Goal: Task Accomplishment & Management: Manage account settings

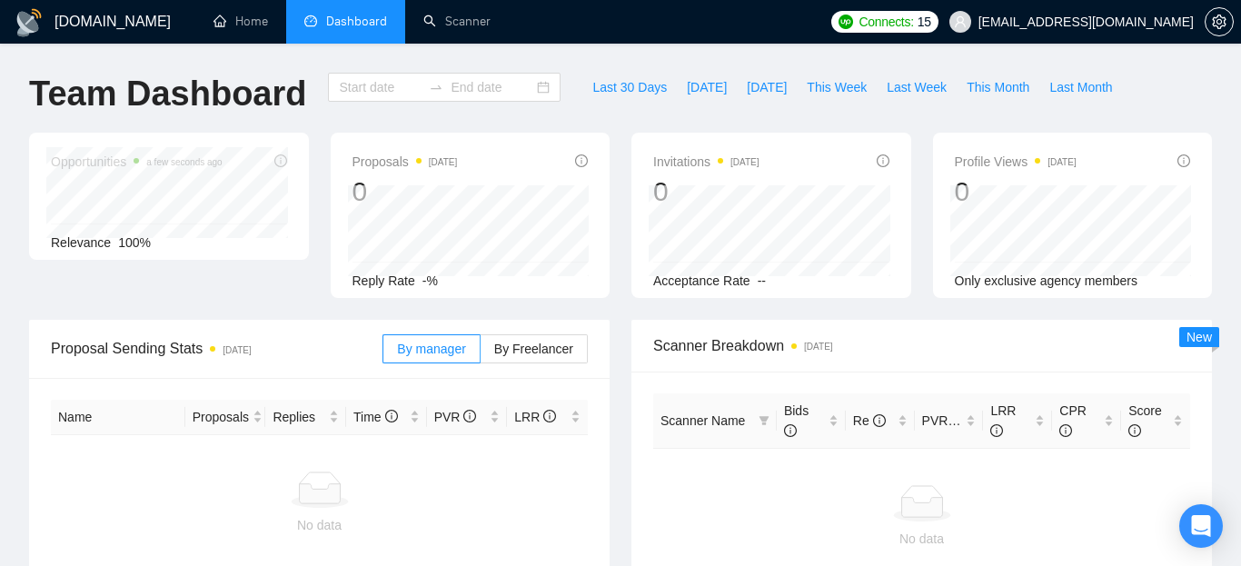
type input "[DATE]"
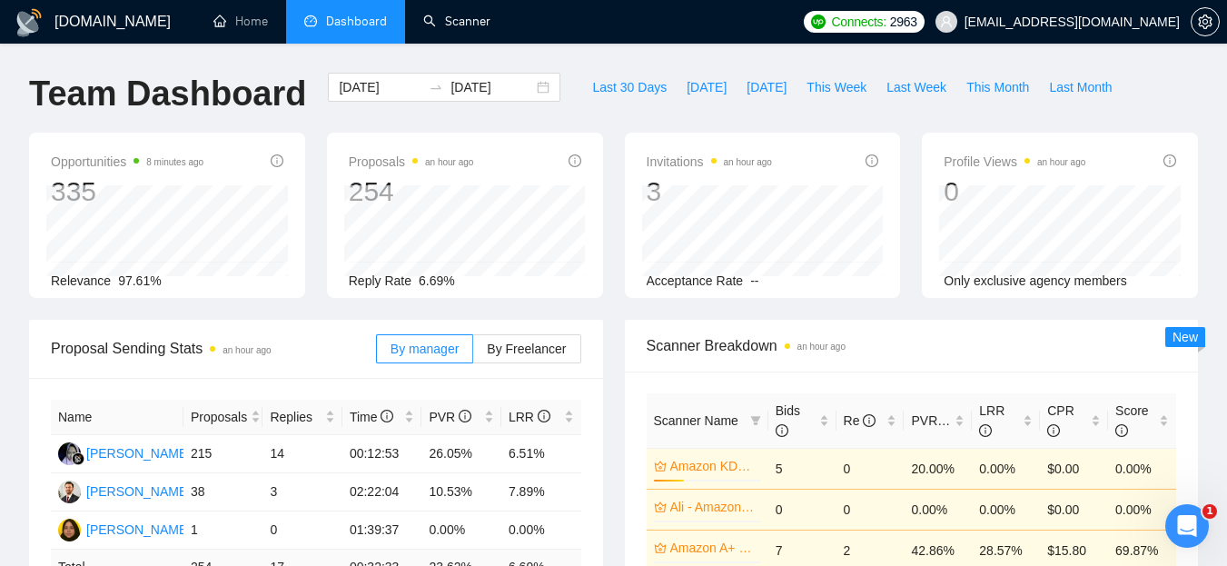
click at [486, 20] on link "Scanner" at bounding box center [456, 21] width 67 height 15
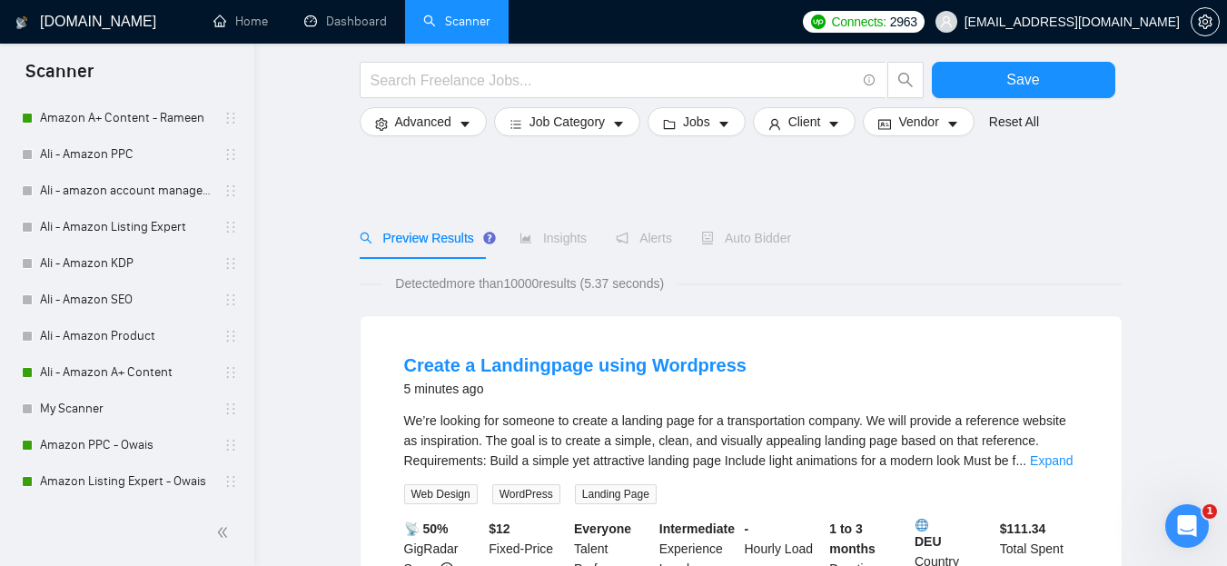
scroll to position [124, 0]
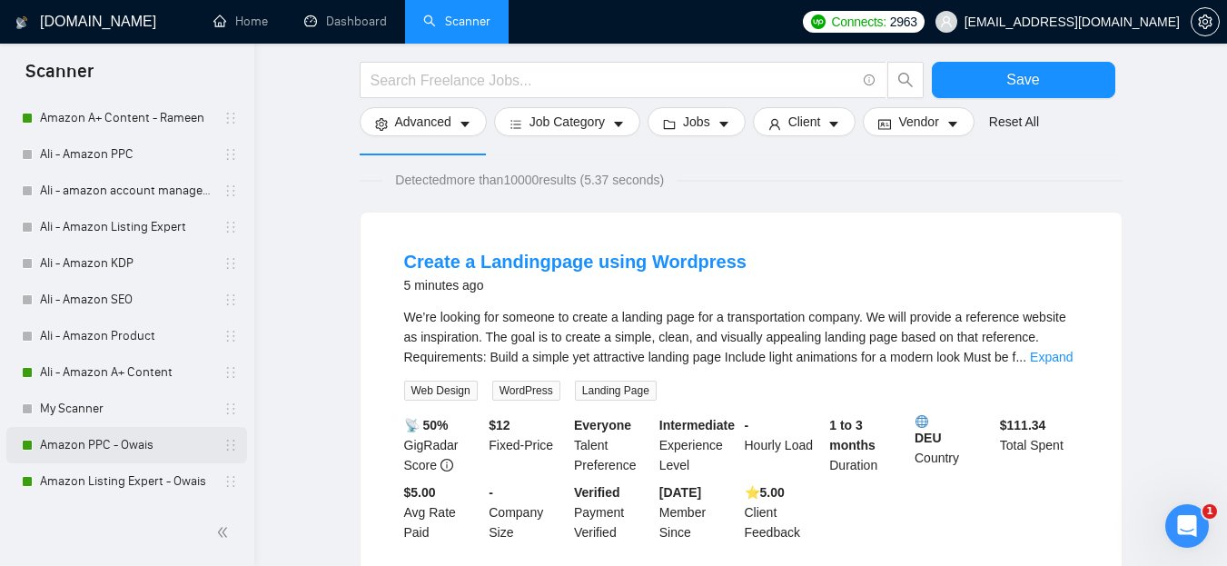
click at [124, 443] on link "Amazon PPC - Owais" at bounding box center [126, 445] width 173 height 36
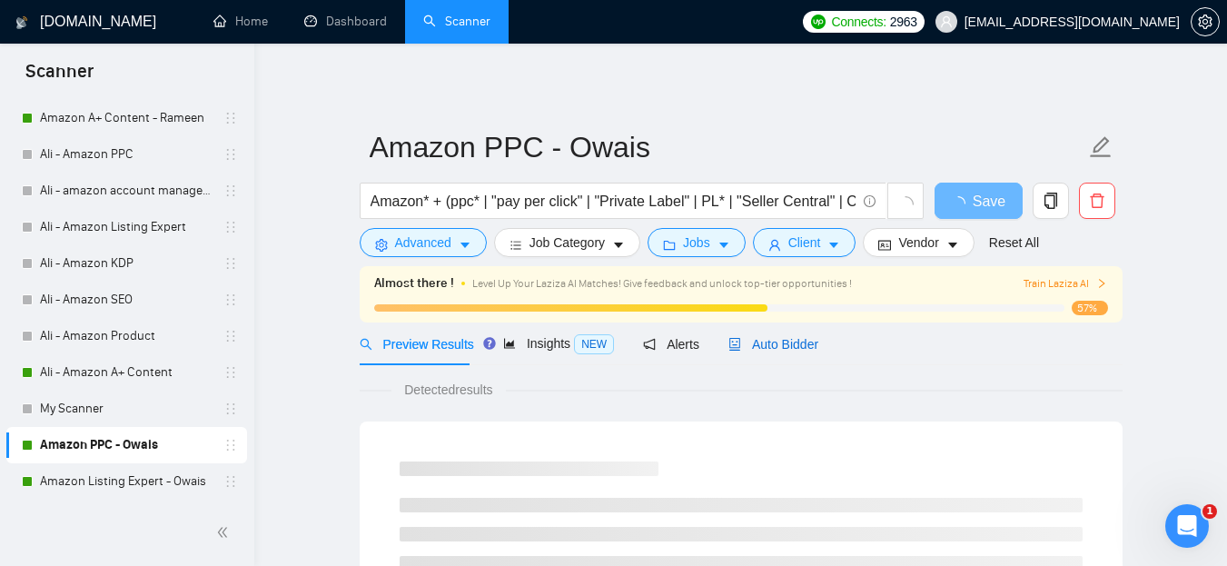
click at [777, 340] on span "Auto Bidder" at bounding box center [773, 344] width 90 height 15
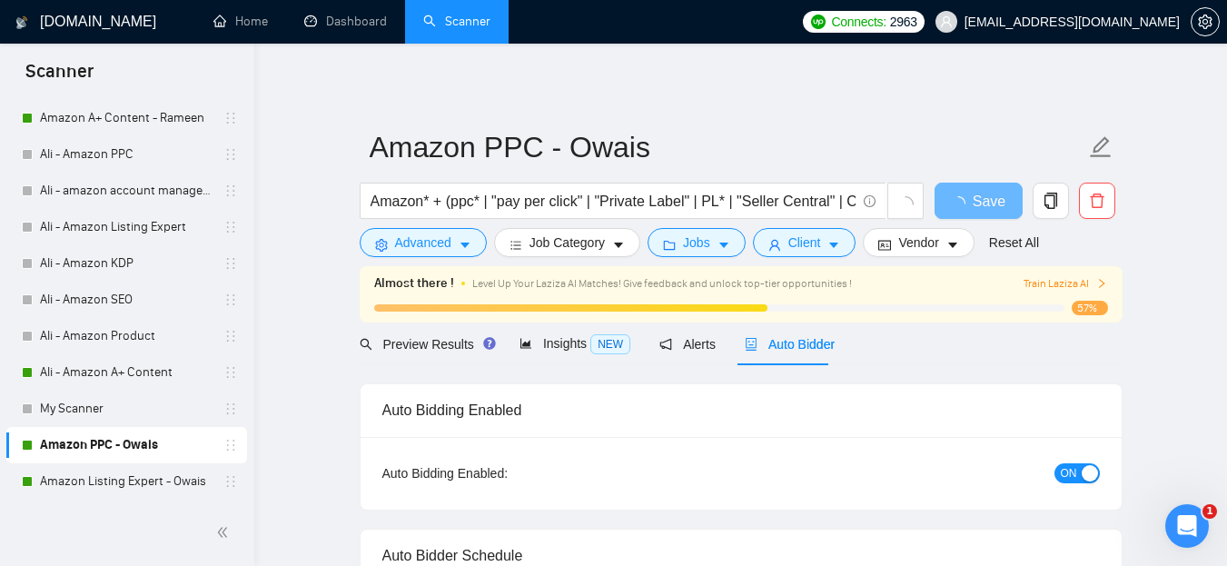
radio input "false"
radio input "true"
checkbox input "true"
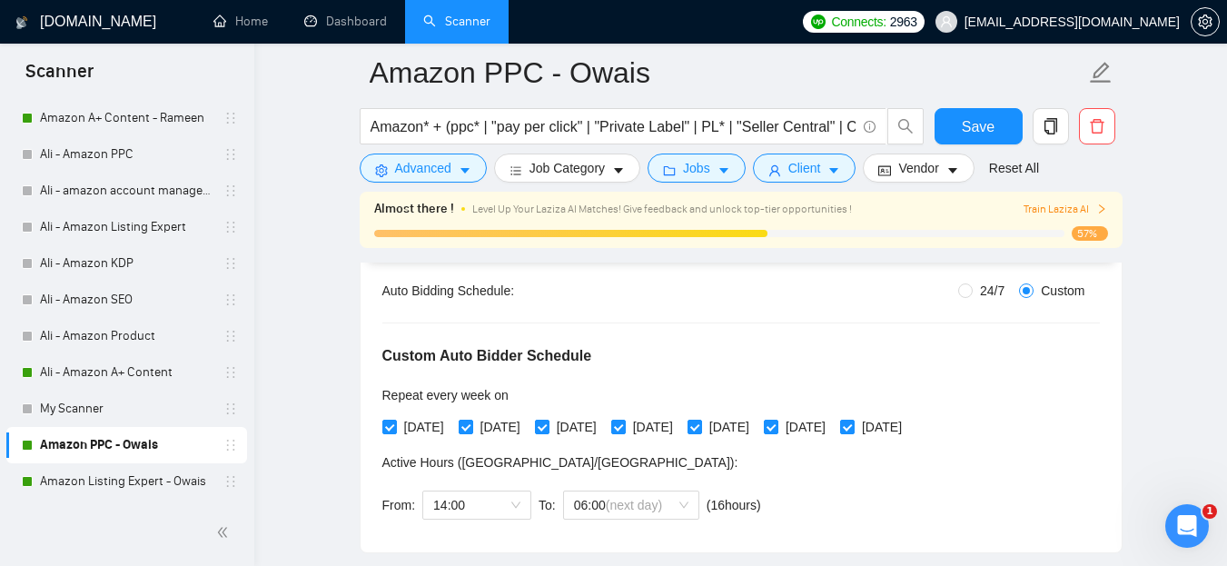
scroll to position [345, 0]
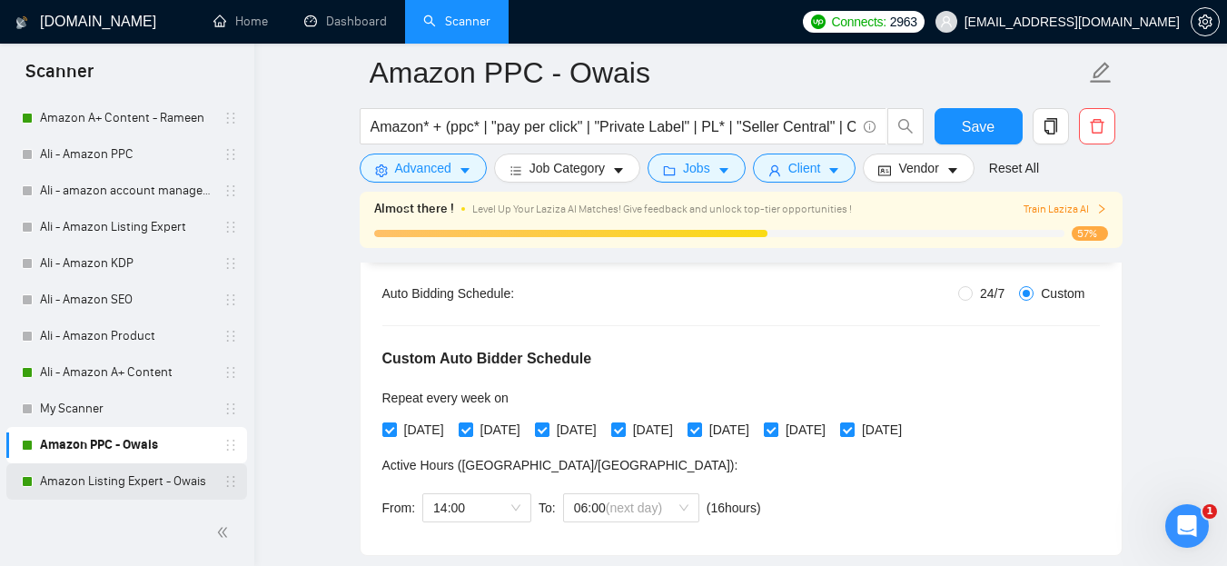
click at [144, 482] on link "Amazon Listing Expert - Owais" at bounding box center [126, 481] width 173 height 36
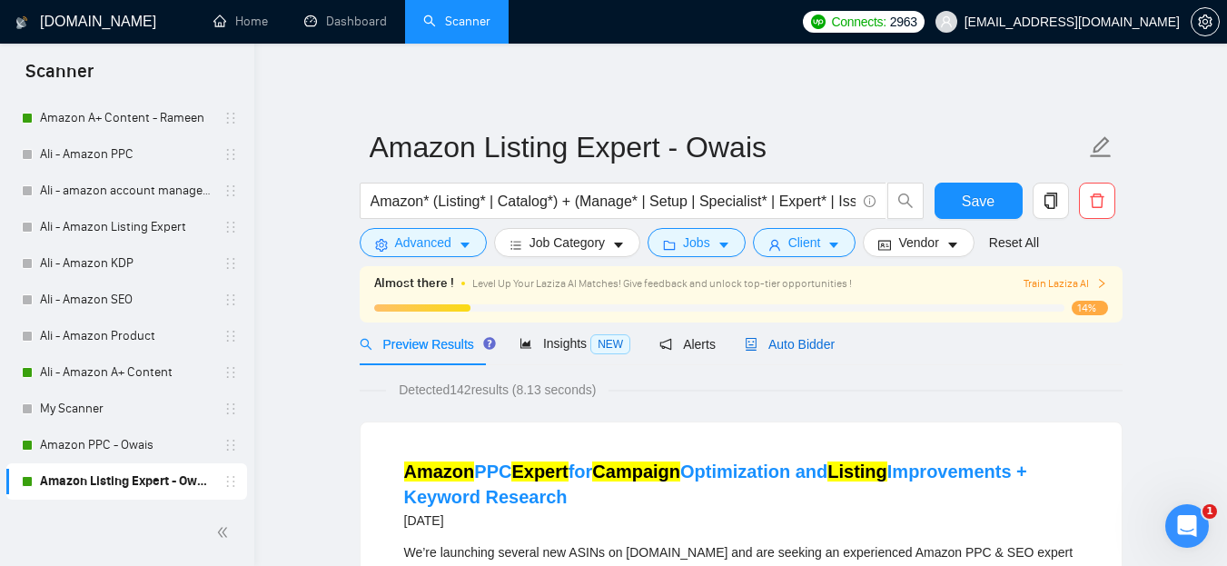
click at [758, 340] on span "Auto Bidder" at bounding box center [790, 344] width 90 height 15
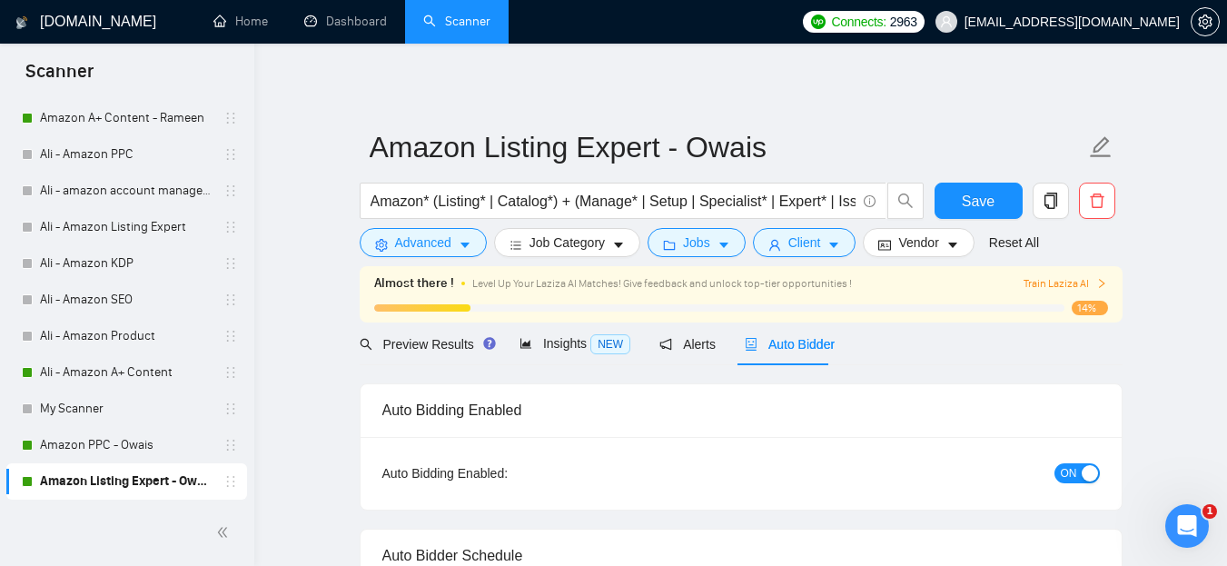
radio input "false"
radio input "true"
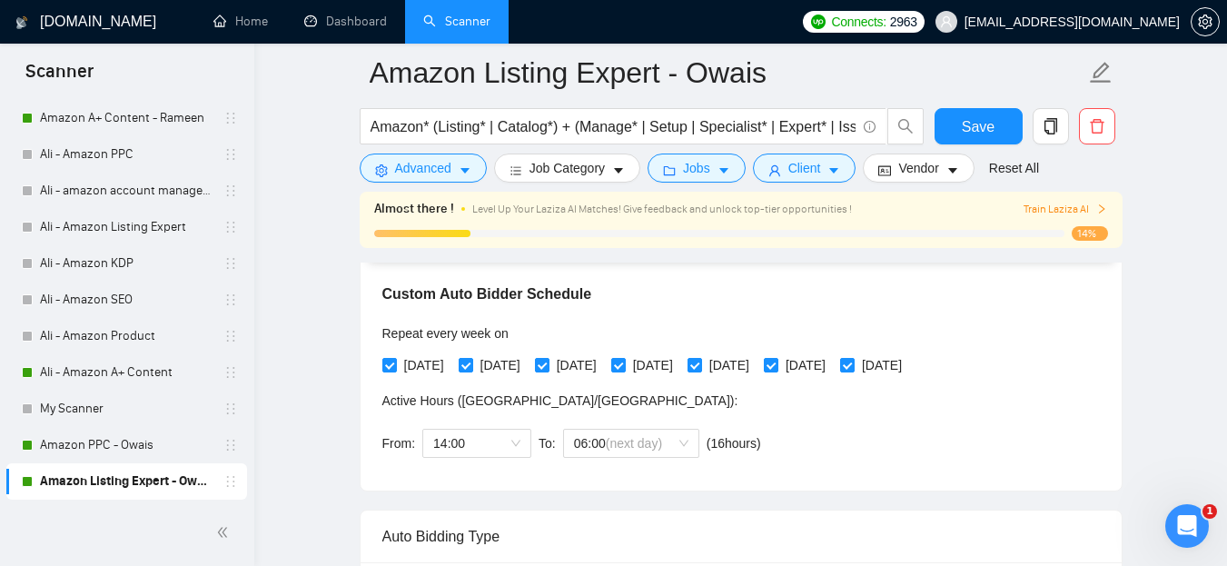
scroll to position [411, 0]
click at [509, 438] on span "14:00" at bounding box center [476, 442] width 87 height 27
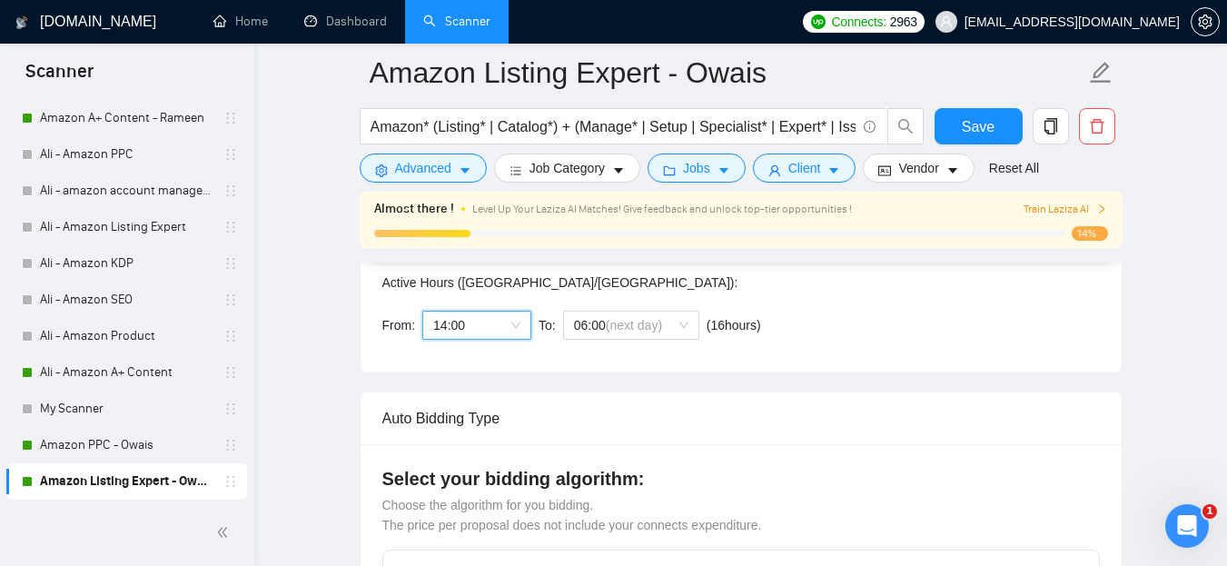
scroll to position [526, 0]
click at [513, 329] on span "14:00" at bounding box center [476, 326] width 87 height 27
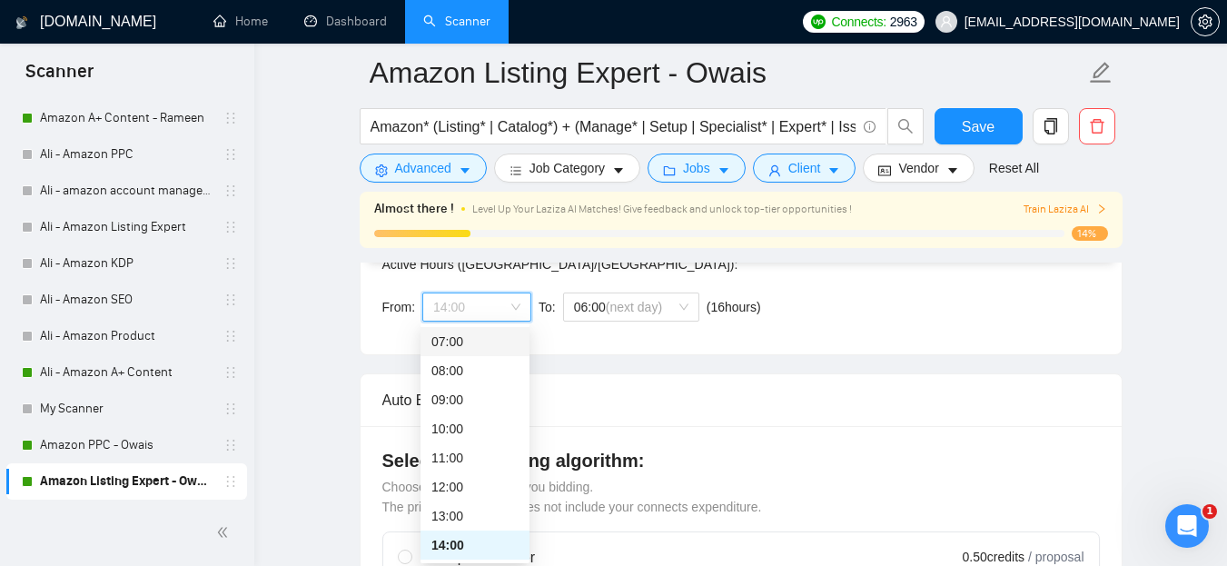
scroll to position [545, 0]
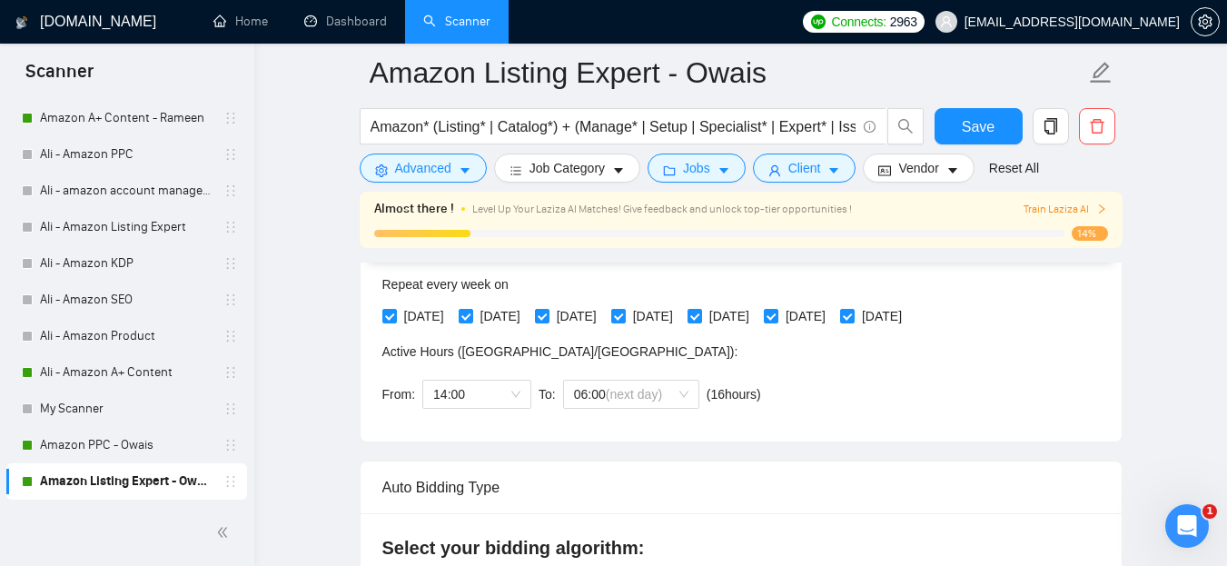
scroll to position [458, 0]
click at [74, 431] on link "Amazon PPC - Owais" at bounding box center [126, 445] width 173 height 36
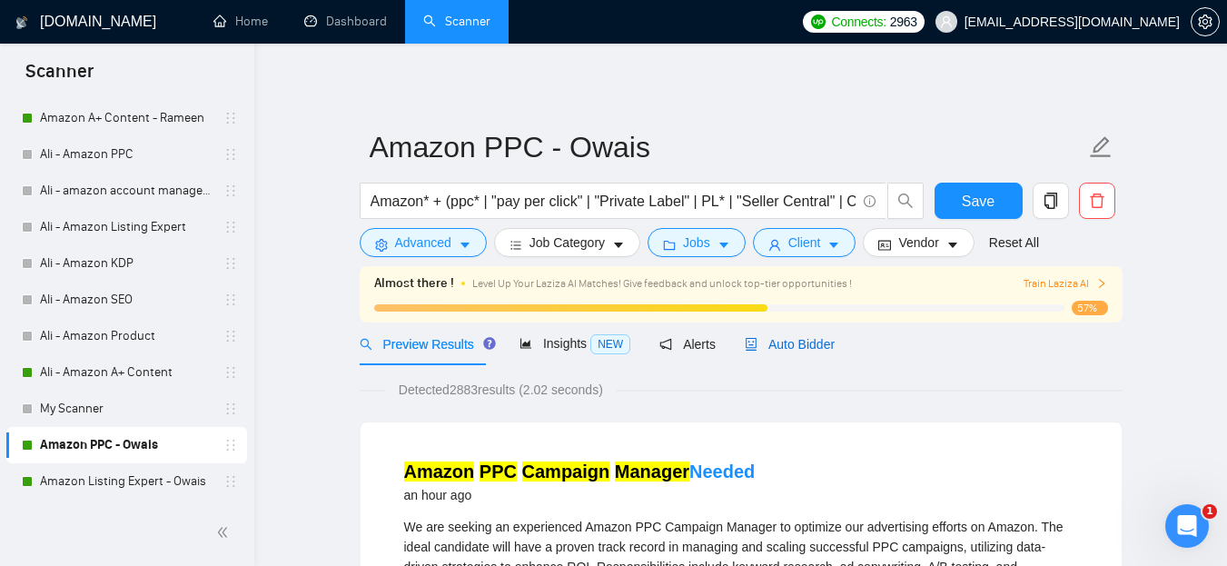
click at [757, 344] on span "Auto Bidder" at bounding box center [790, 344] width 90 height 15
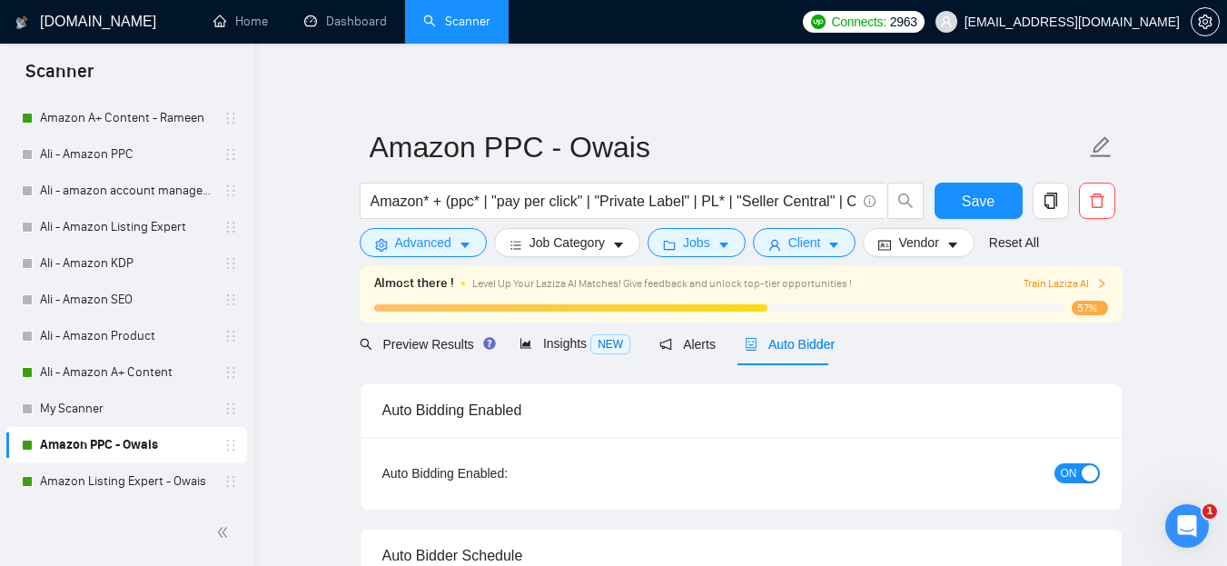
radio input "false"
radio input "true"
checkbox input "true"
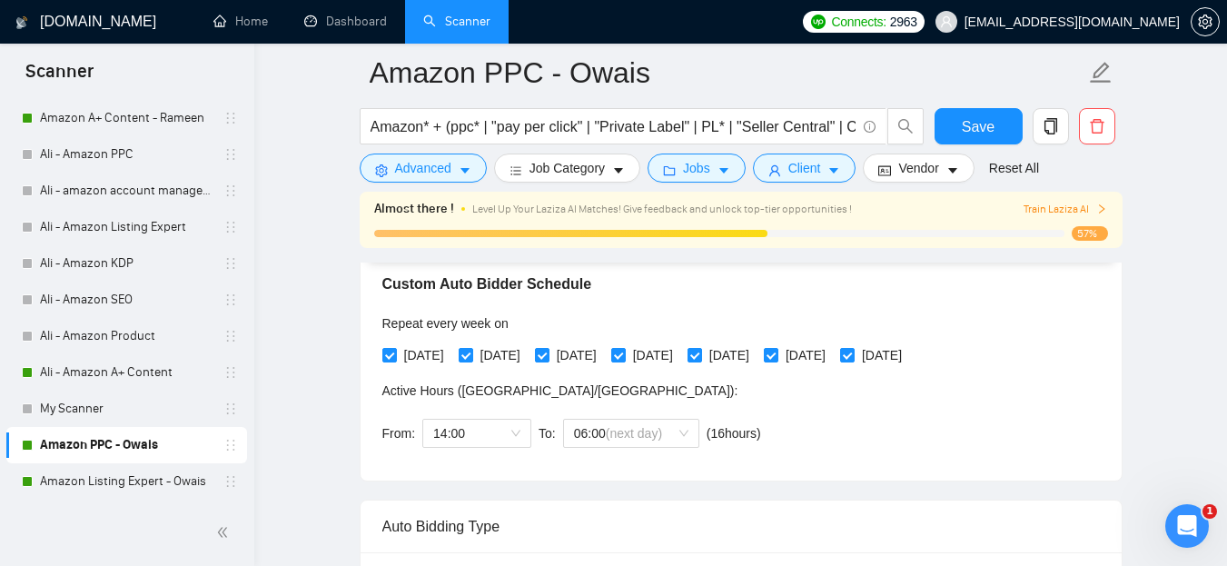
scroll to position [448, 0]
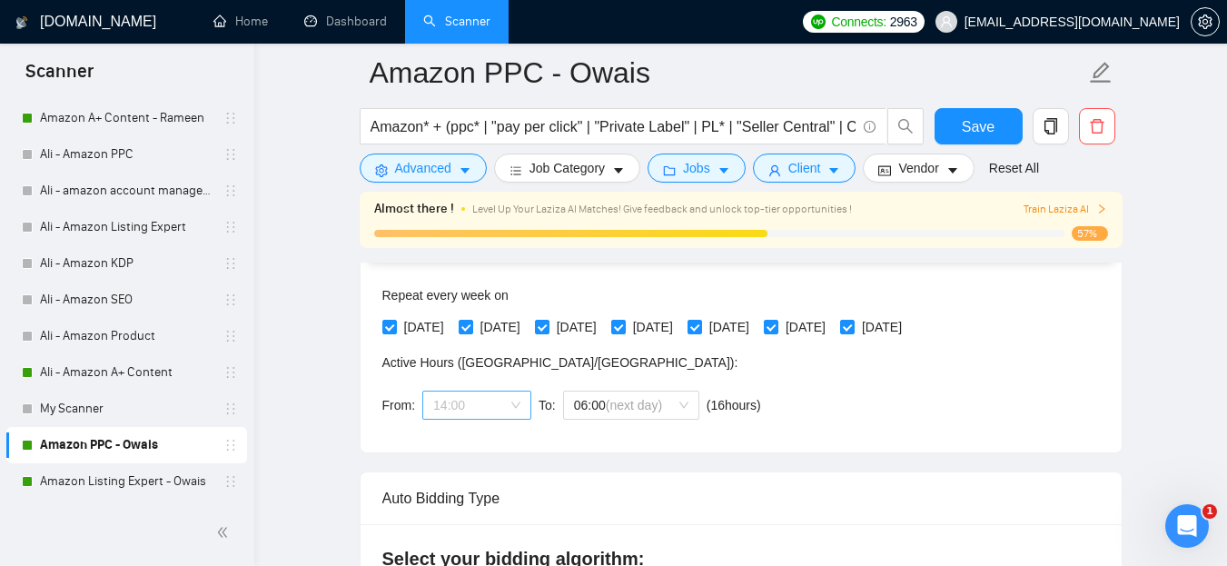
click at [507, 400] on span "14:00" at bounding box center [476, 404] width 87 height 27
click at [458, 502] on div "02:00" at bounding box center [474, 498] width 87 height 20
click at [671, 410] on span "06:00" at bounding box center [631, 404] width 114 height 27
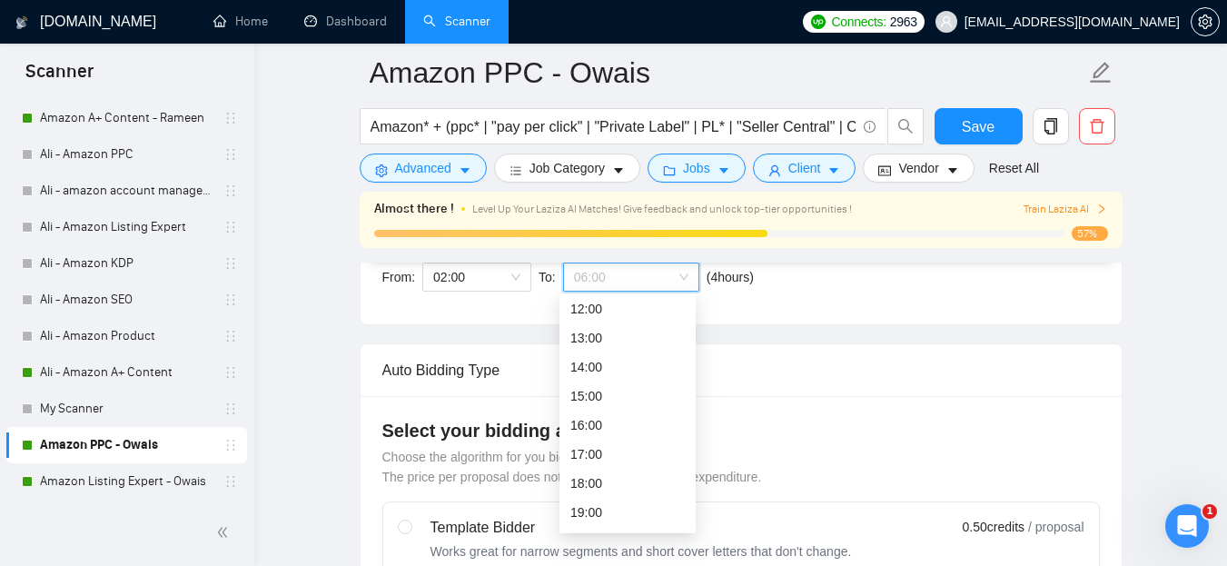
scroll to position [355, 0]
click at [609, 475] on div "18:00" at bounding box center [627, 480] width 114 height 20
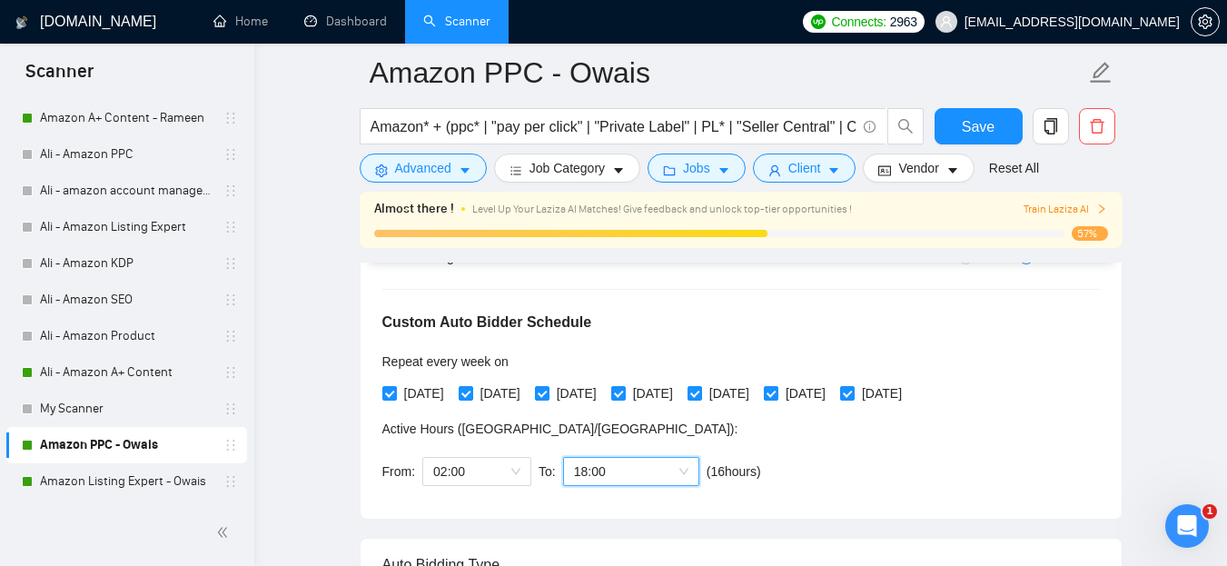
scroll to position [382, 0]
click at [985, 118] on span "Save" at bounding box center [978, 126] width 33 height 23
click at [114, 480] on link "Amazon Listing Expert - Owais" at bounding box center [126, 481] width 173 height 36
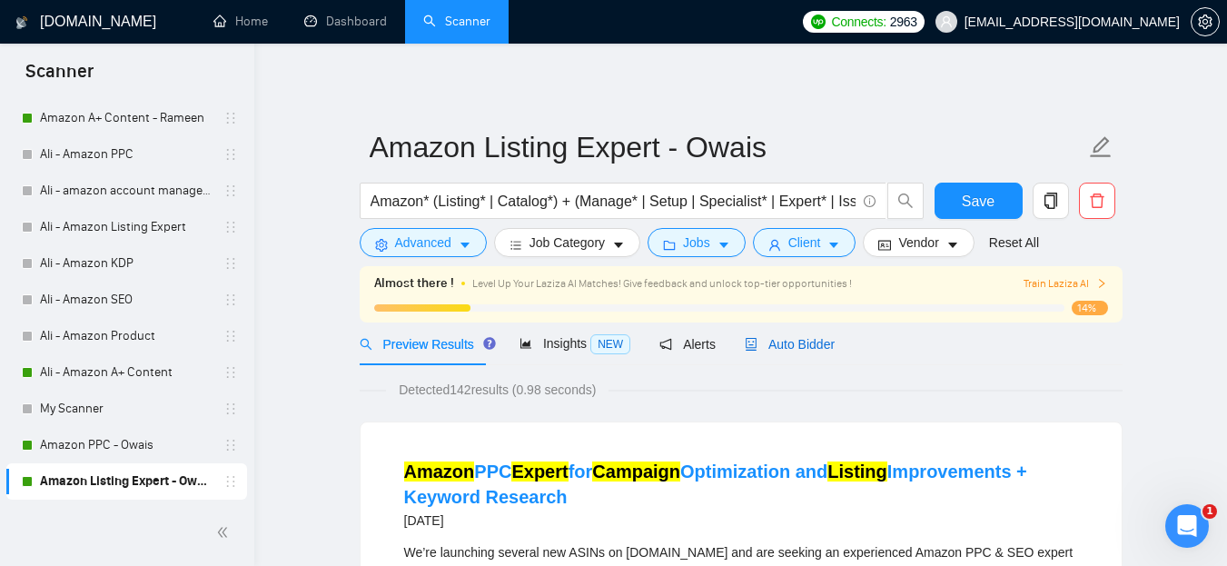
click at [785, 342] on span "Auto Bidder" at bounding box center [790, 344] width 90 height 15
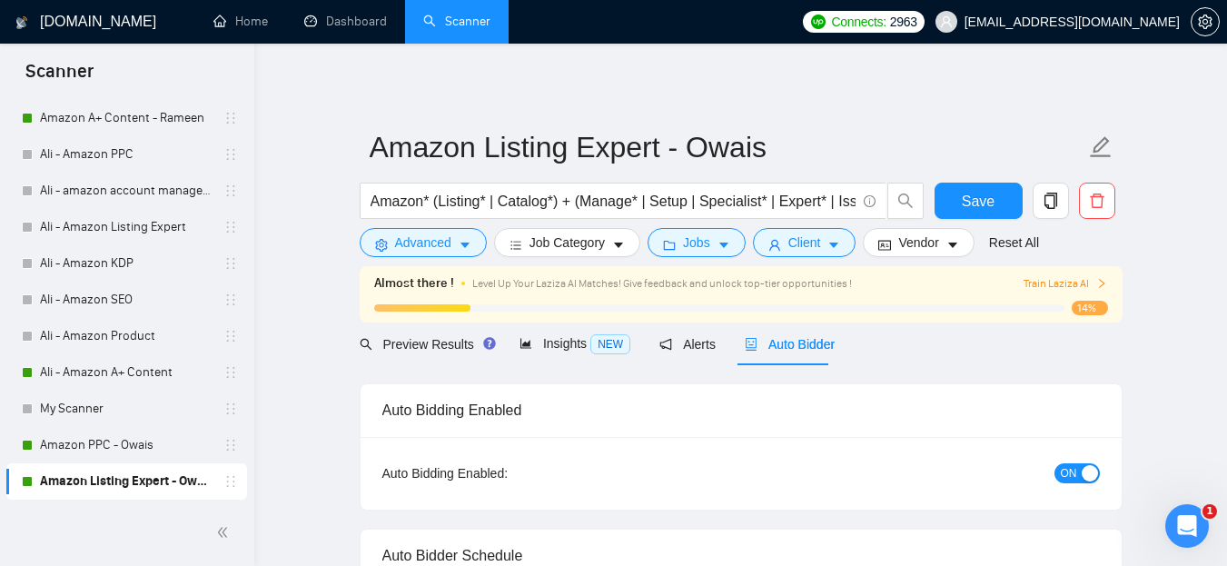
radio input "false"
radio input "true"
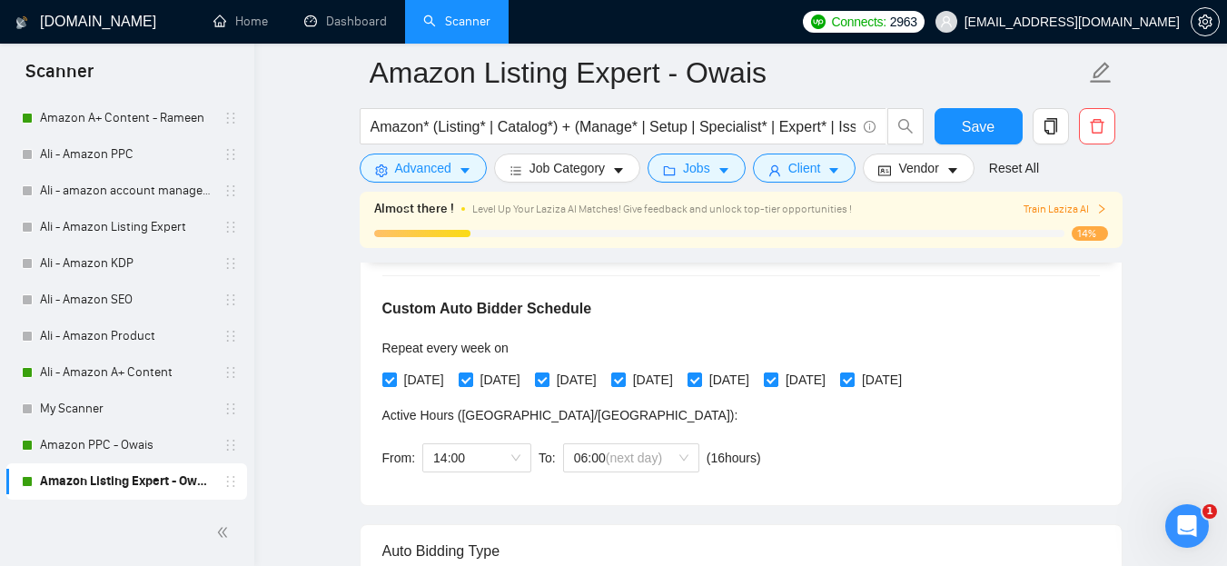
scroll to position [399, 0]
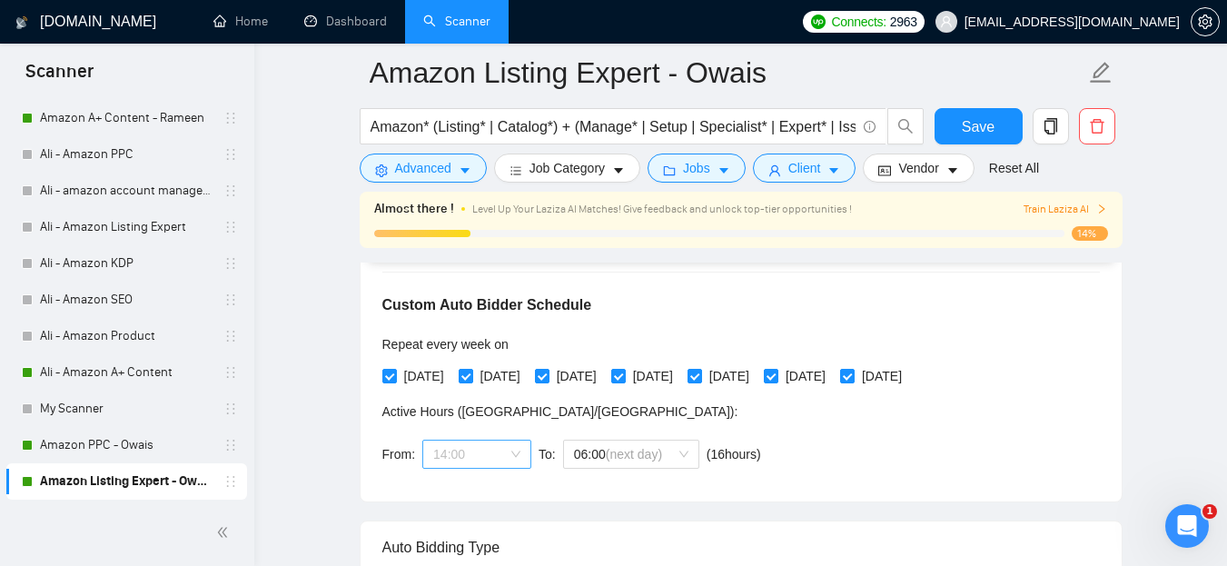
click at [498, 451] on span "14:00" at bounding box center [476, 454] width 87 height 27
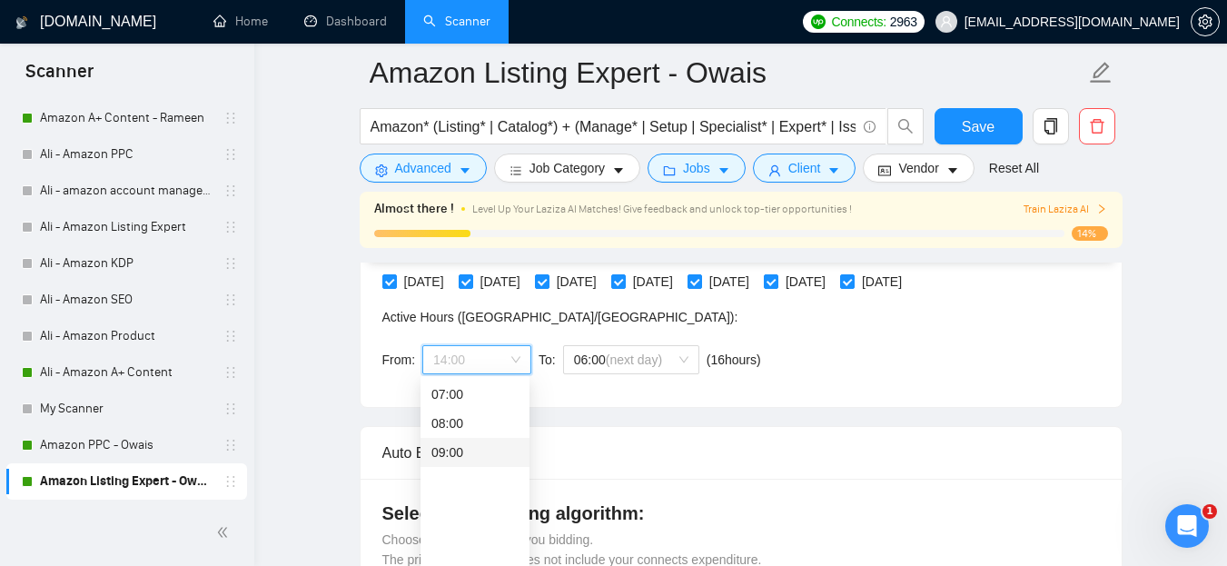
scroll to position [0, 0]
click at [457, 453] on div "02:00" at bounding box center [474, 452] width 87 height 20
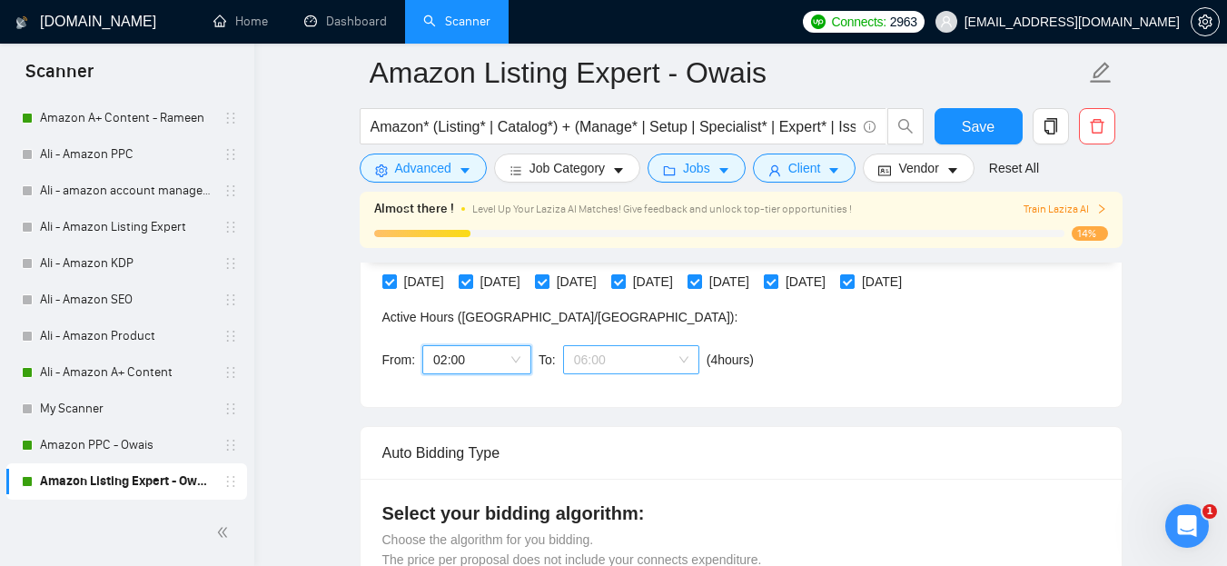
click at [688, 362] on div "06:00" at bounding box center [631, 359] width 136 height 29
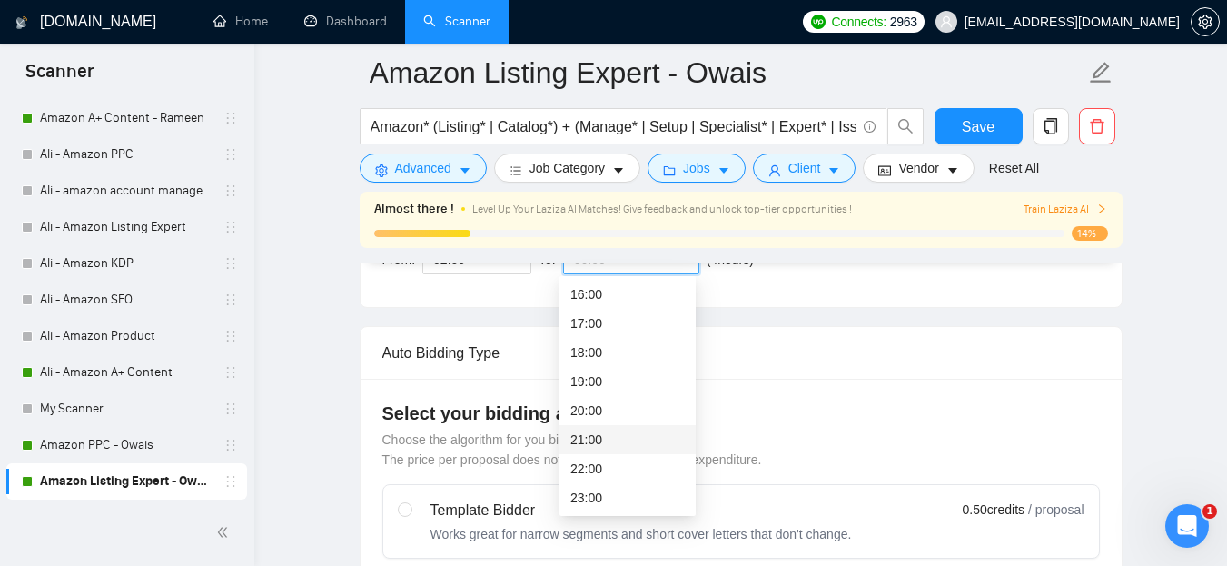
scroll to position [594, 0]
click at [607, 353] on div "18:00" at bounding box center [627, 352] width 114 height 20
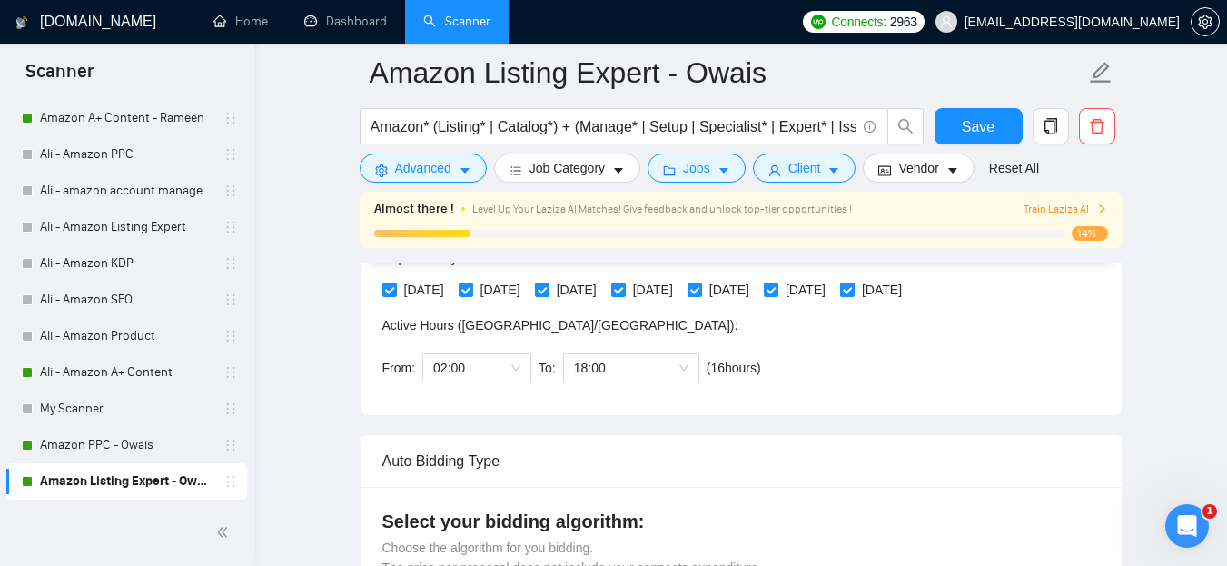
scroll to position [481, 0]
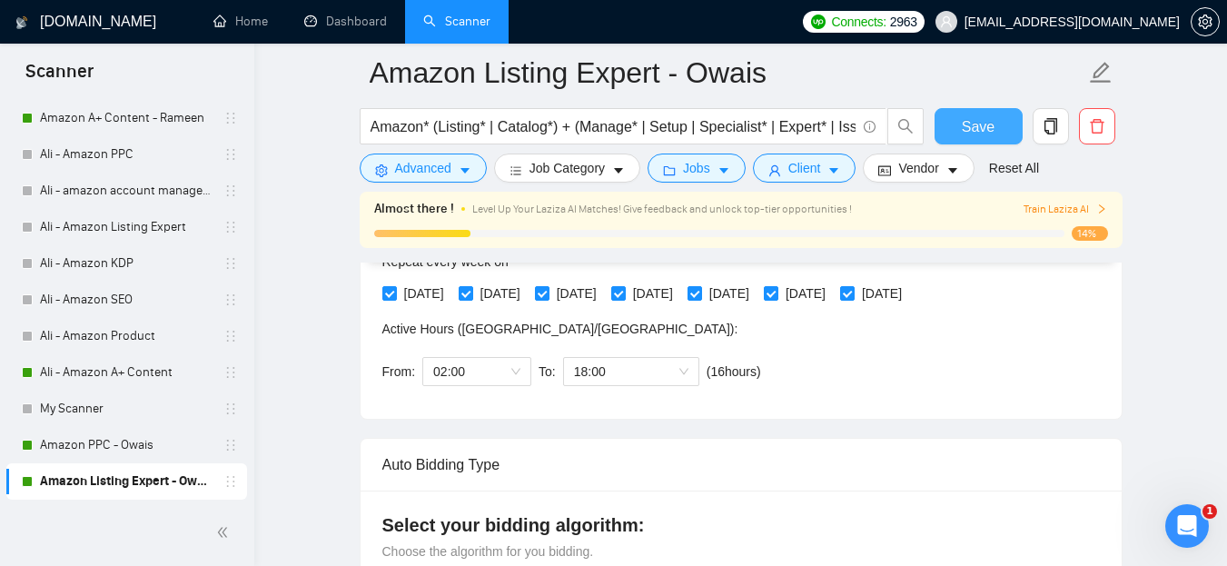
click at [963, 121] on span "Save" at bounding box center [978, 126] width 33 height 23
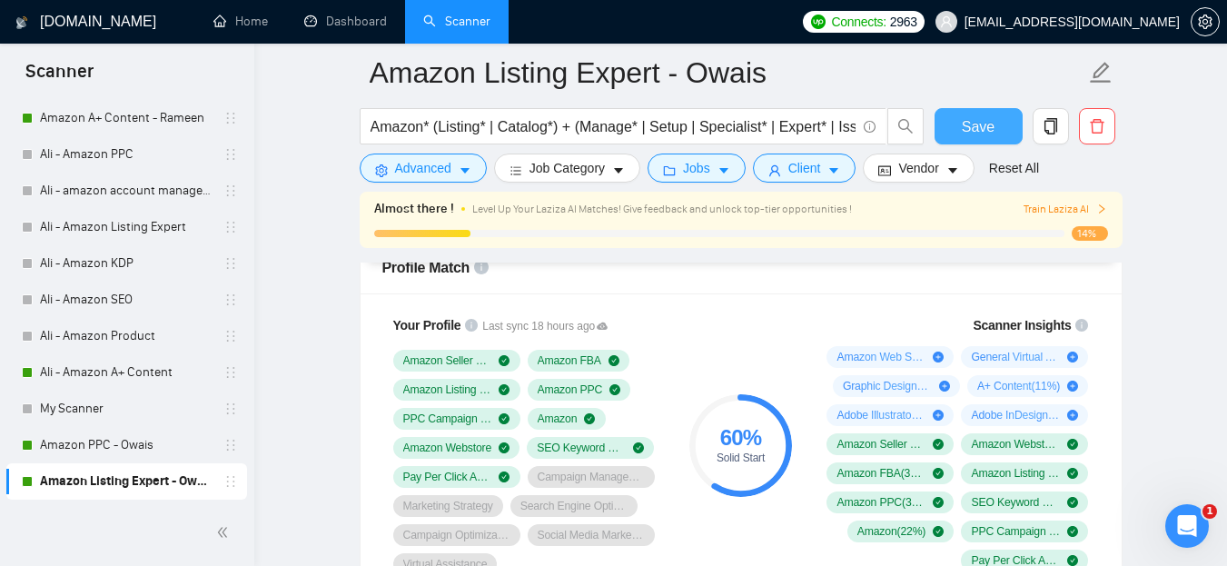
scroll to position [1433, 0]
click at [160, 446] on link "Amazon PPC - Owais" at bounding box center [126, 445] width 173 height 36
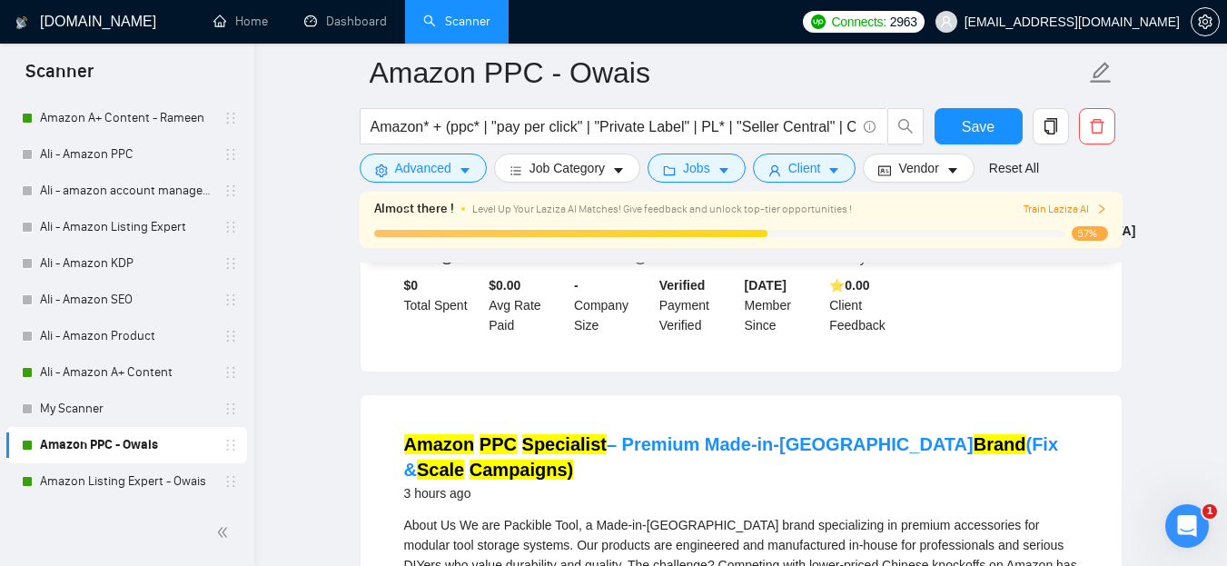
scroll to position [1389, 0]
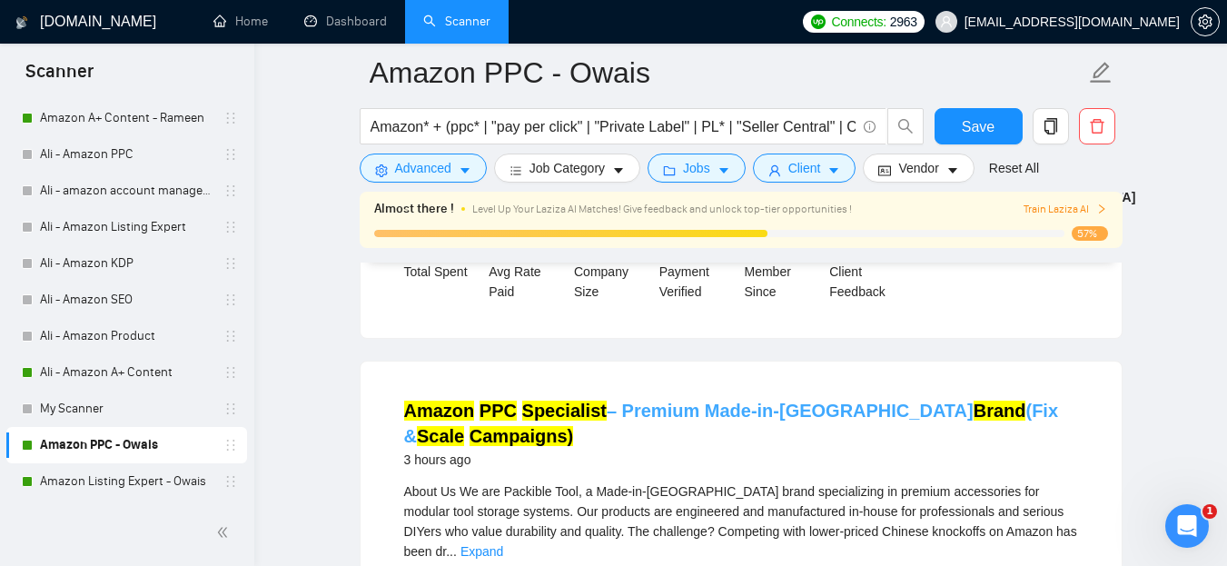
click at [529, 401] on mark "Specialist" at bounding box center [564, 411] width 84 height 20
